Goal: Task Accomplishment & Management: Manage account settings

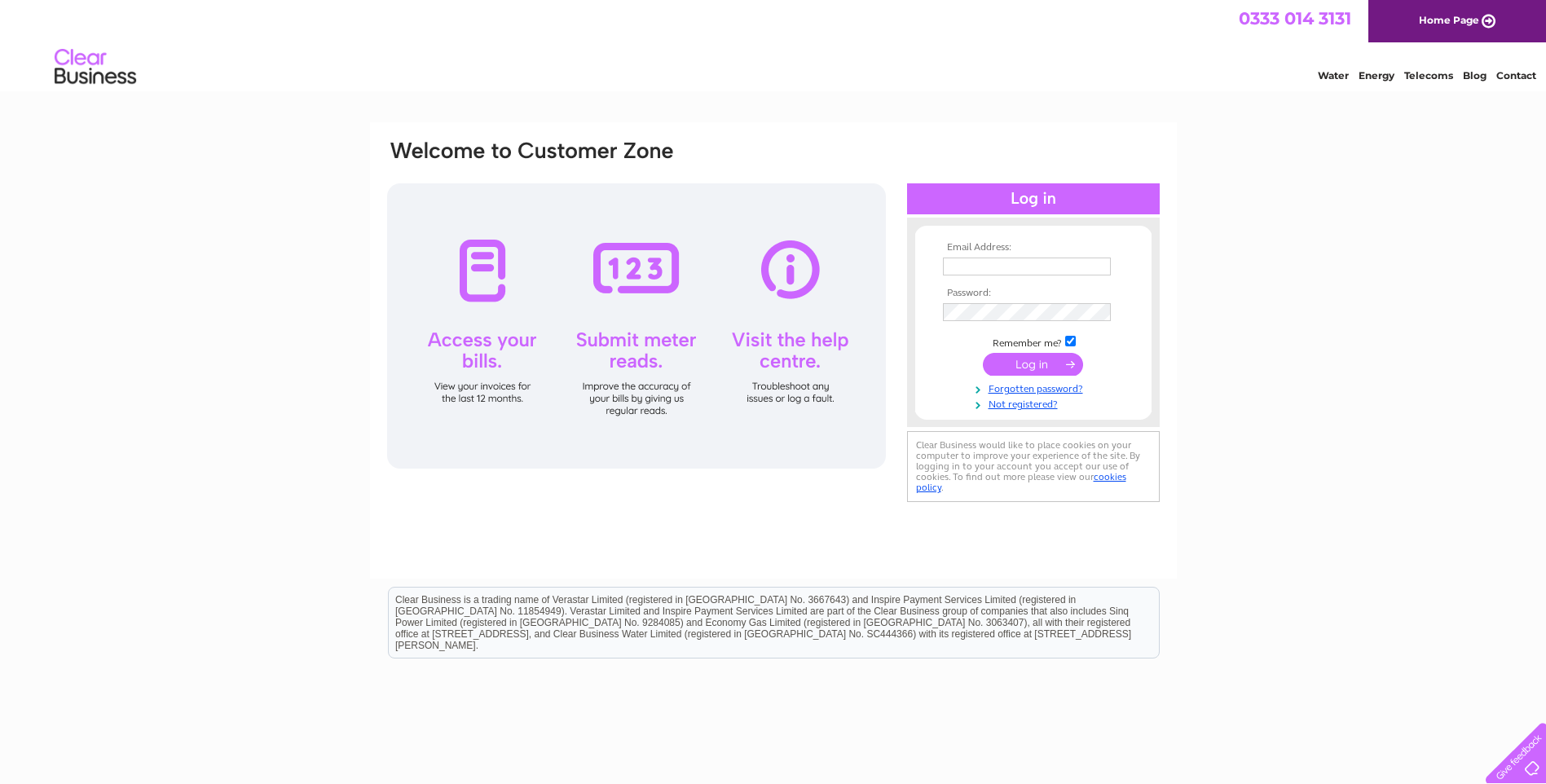
type input "joanne.nuttall@maltonestate.co.uk"
click at [1025, 367] on input "submit" at bounding box center [1033, 363] width 100 height 23
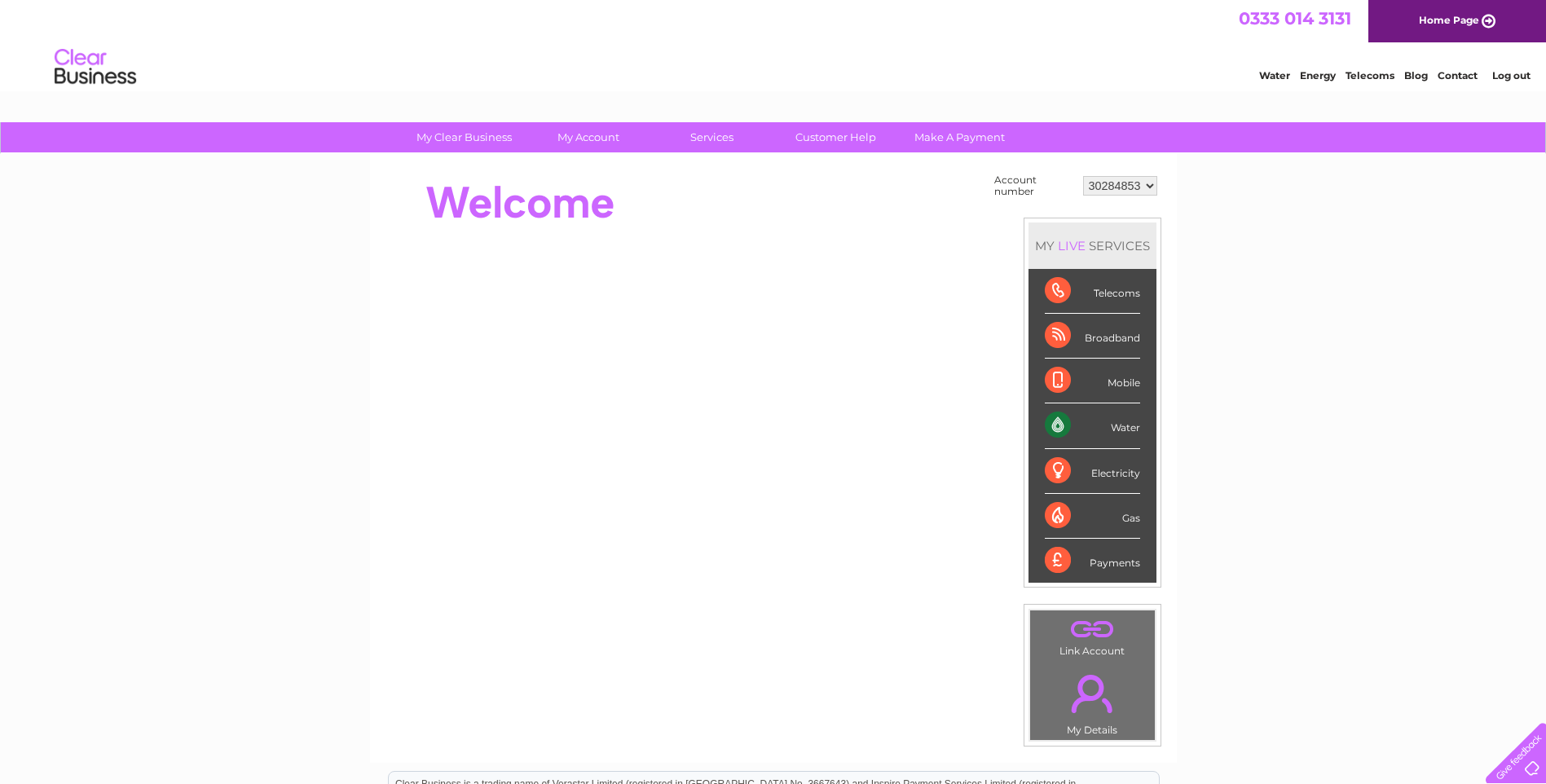
click at [1121, 426] on div "Water" at bounding box center [1092, 425] width 96 height 45
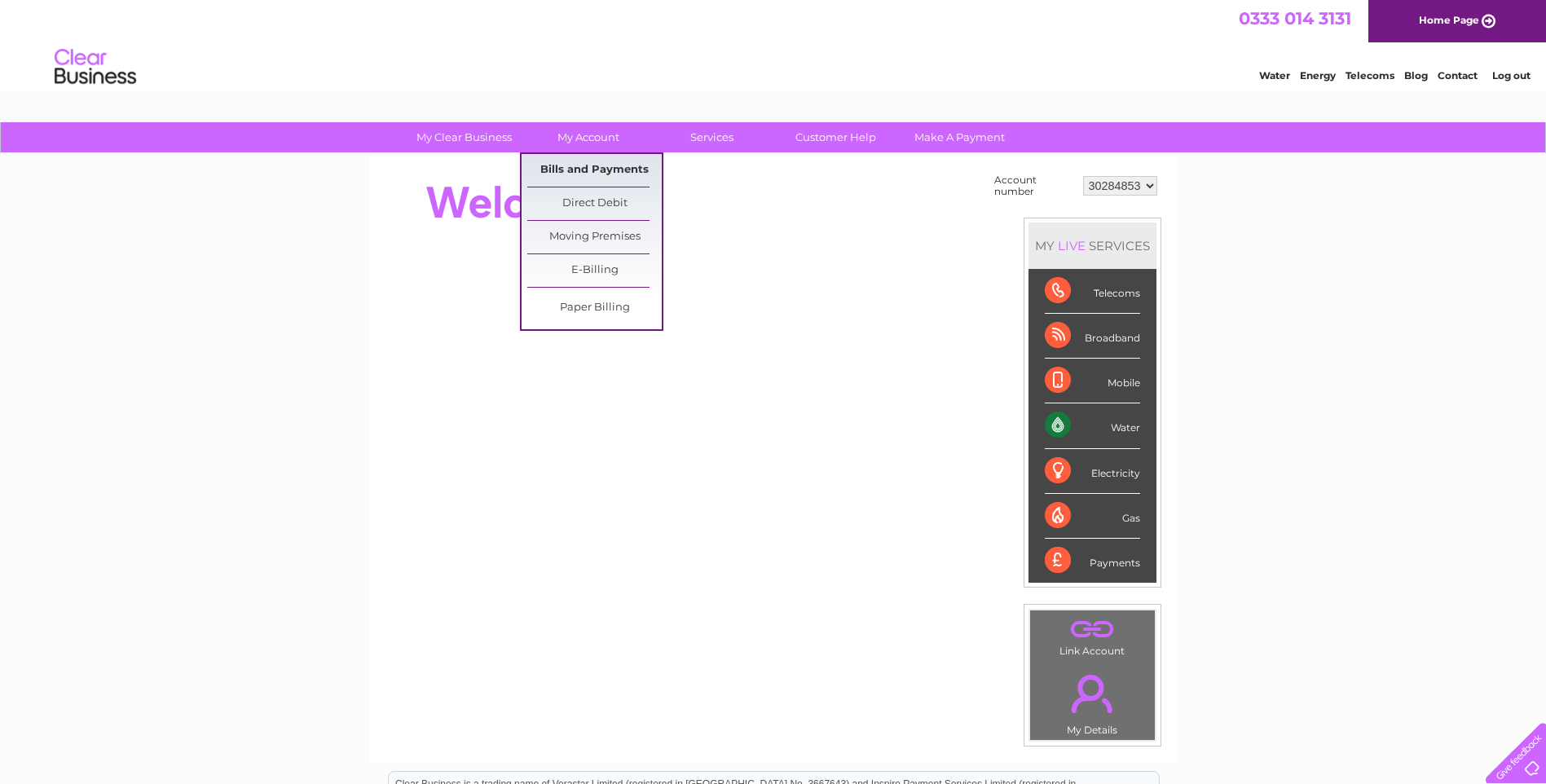
click at [578, 174] on link "Bills and Payments" at bounding box center [595, 170] width 135 height 33
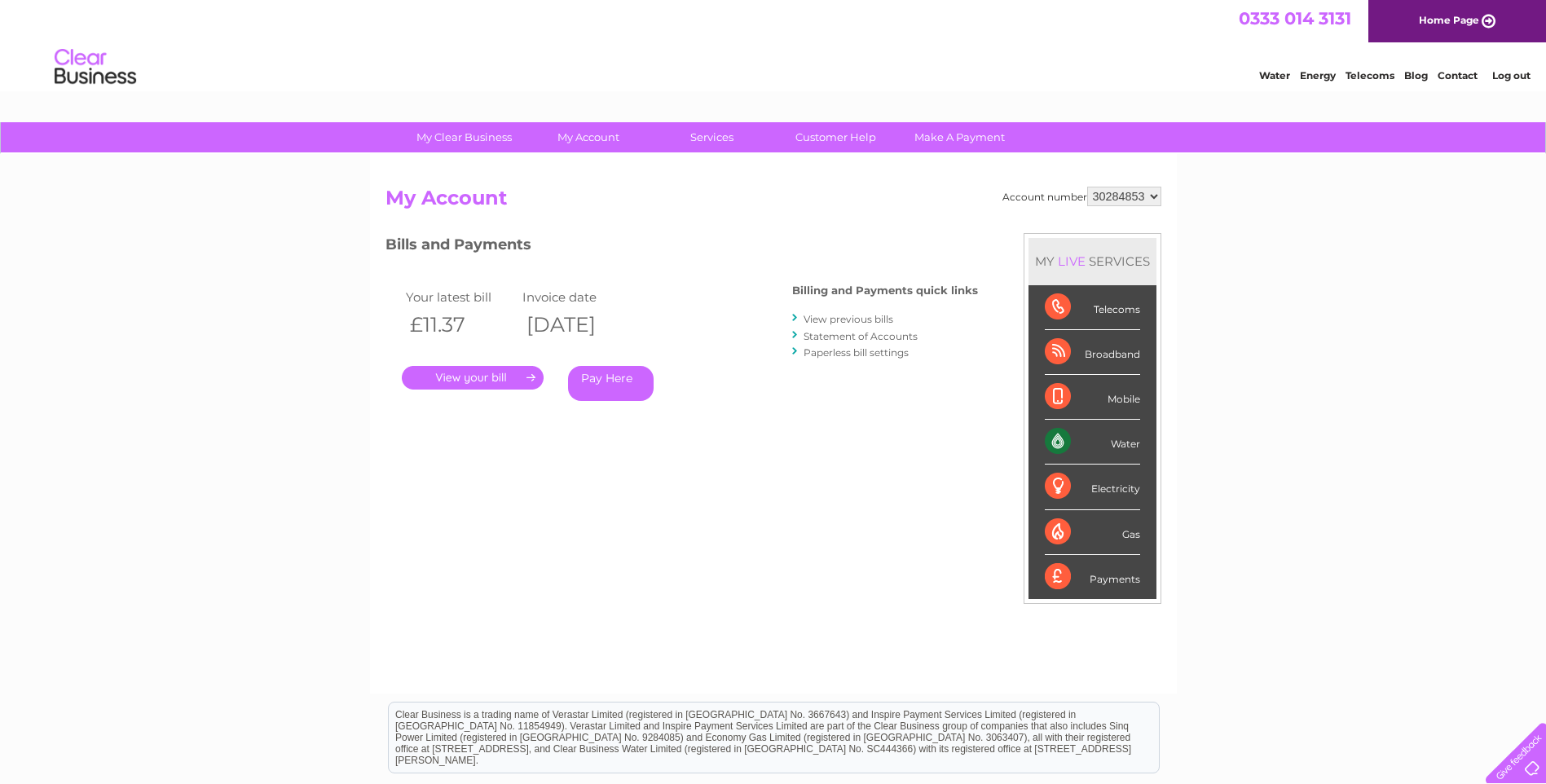
click at [463, 382] on link "." at bounding box center [473, 378] width 142 height 24
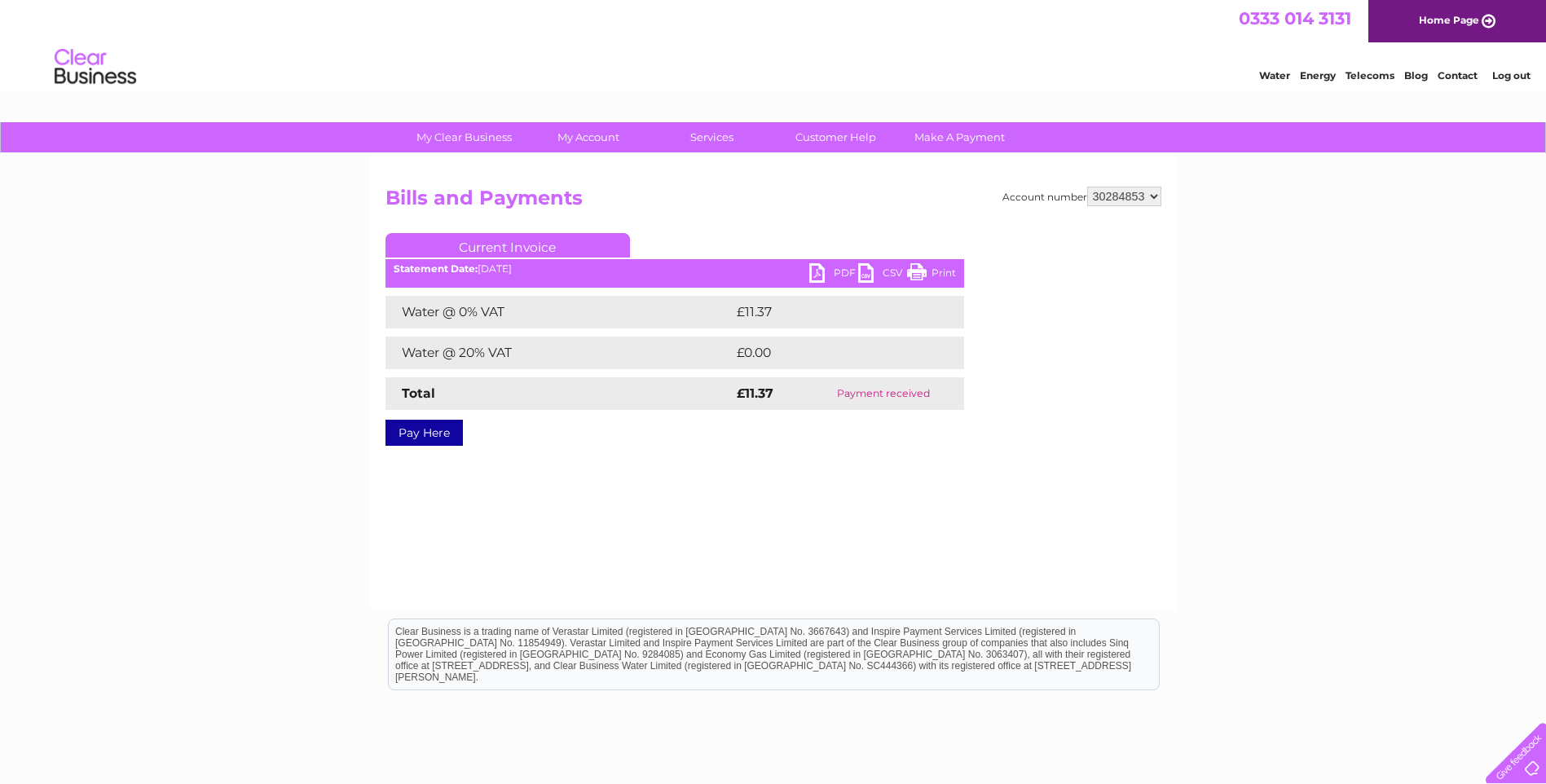
click at [833, 270] on link "PDF" at bounding box center [834, 275] width 49 height 24
